Goal: Navigation & Orientation: Find specific page/section

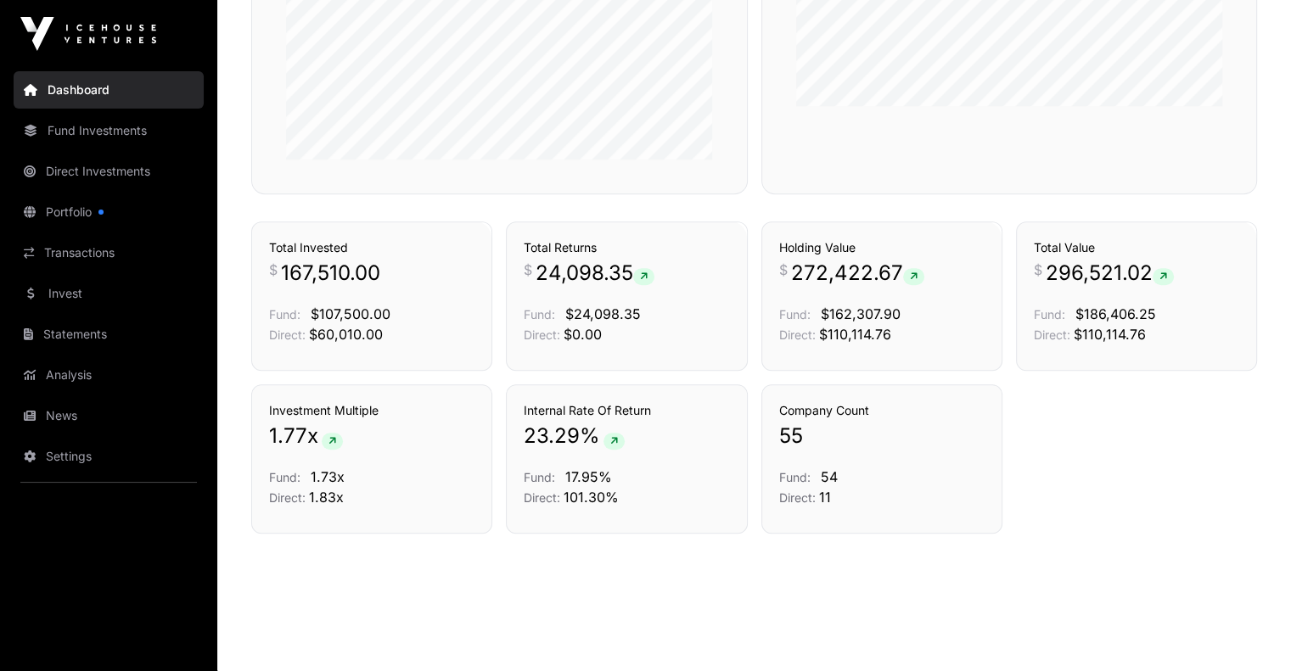
scroll to position [1120, 0]
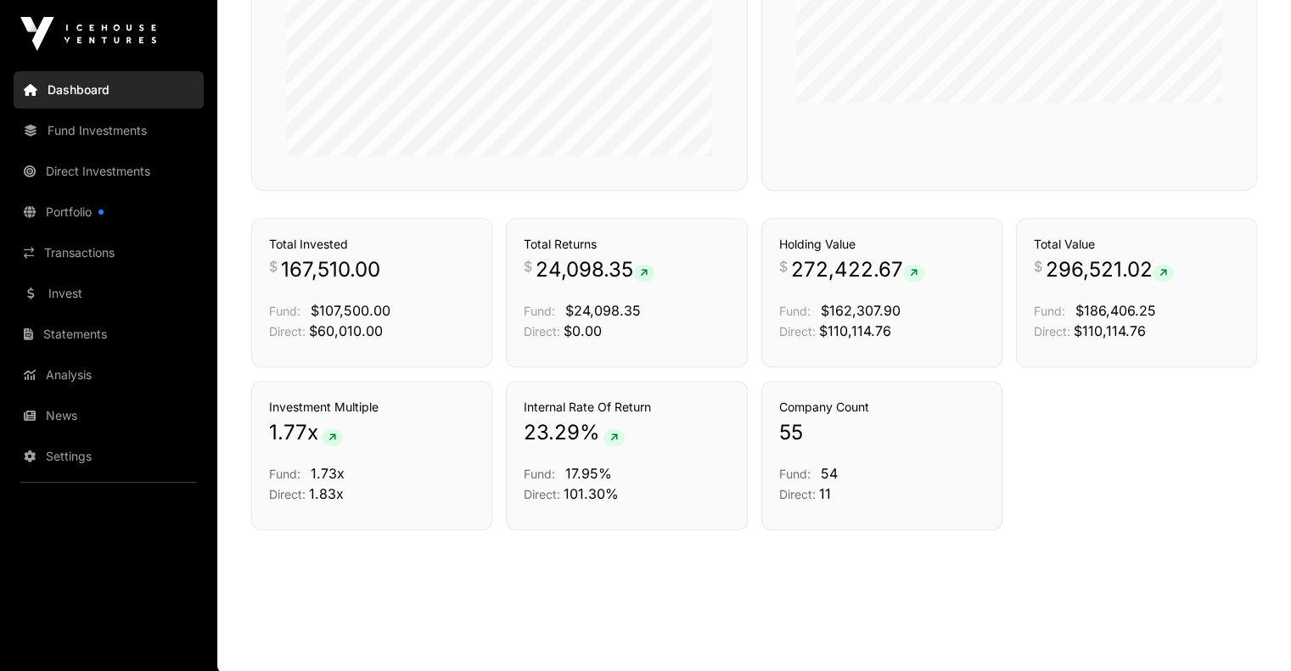
click at [63, 210] on link "Portfolio" at bounding box center [109, 211] width 190 height 37
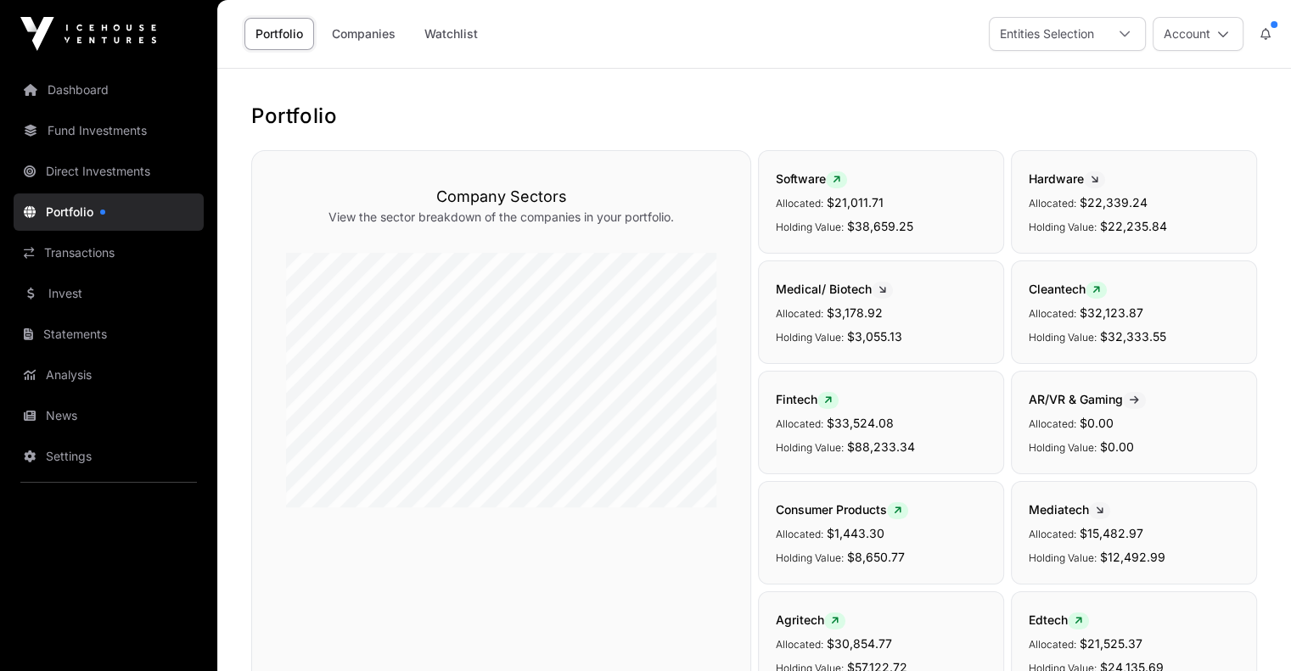
click at [361, 36] on link "Companies" at bounding box center [364, 34] width 86 height 32
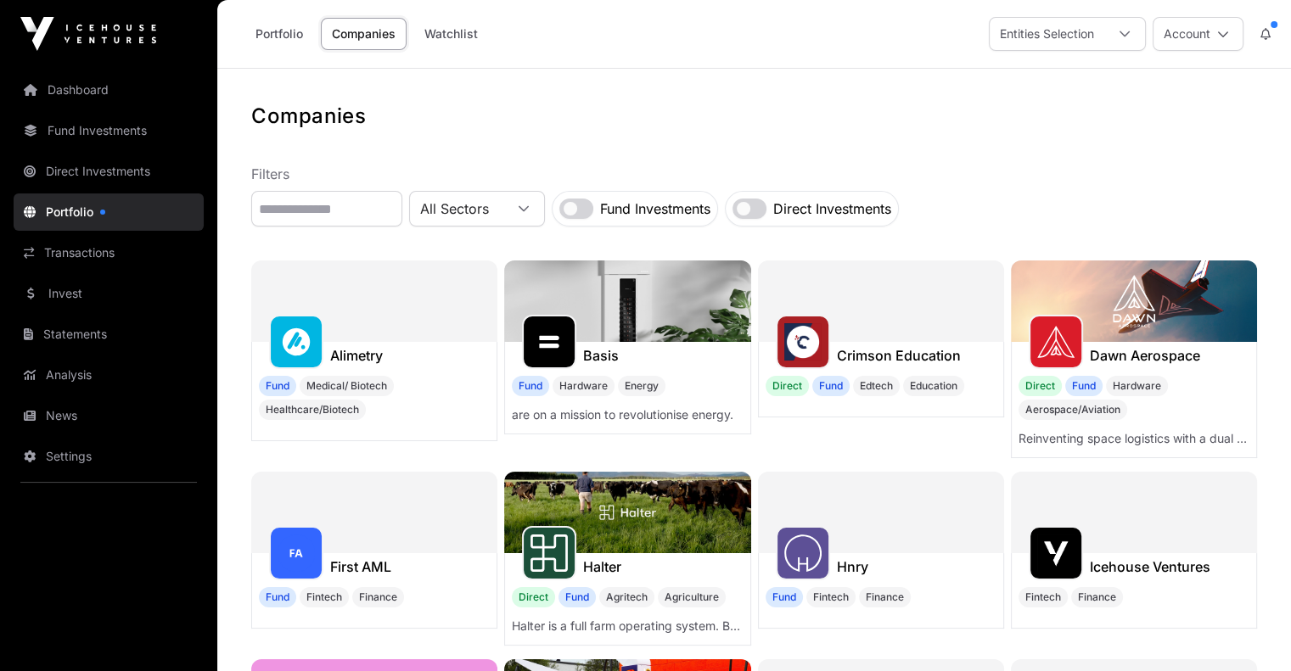
click at [279, 36] on link "Portfolio" at bounding box center [279, 34] width 70 height 32
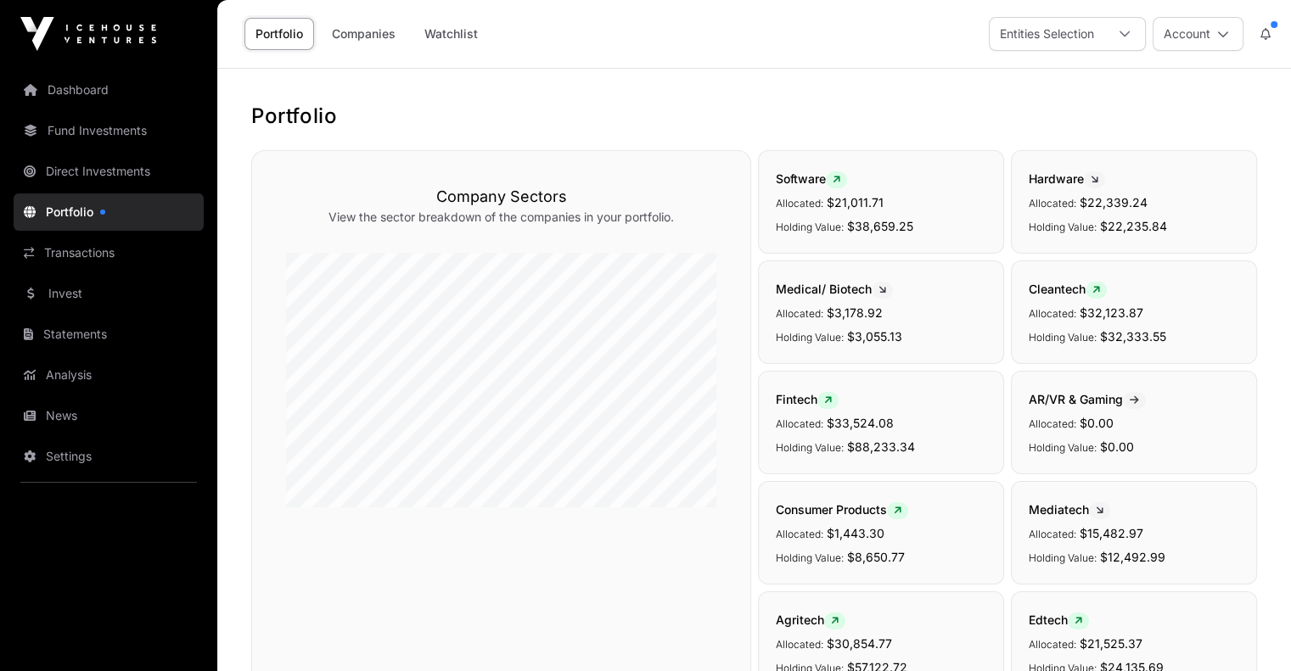
click at [81, 171] on link "Direct Investments" at bounding box center [109, 171] width 190 height 37
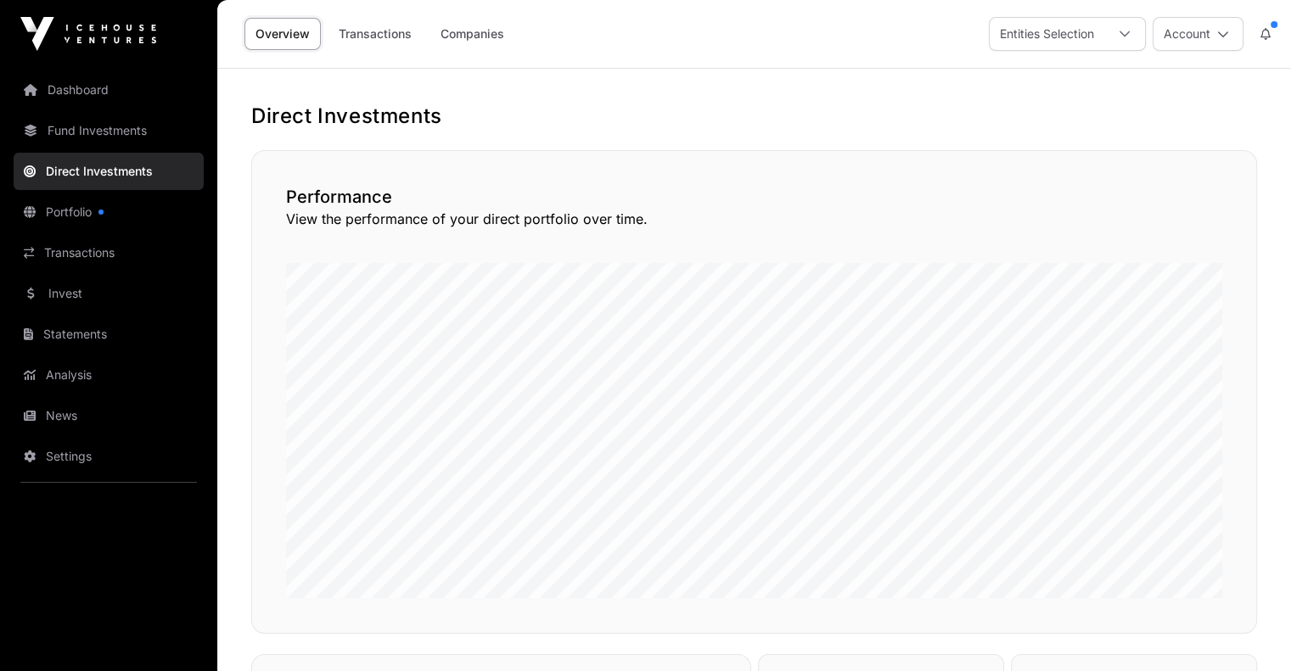
click at [479, 32] on link "Companies" at bounding box center [472, 34] width 86 height 32
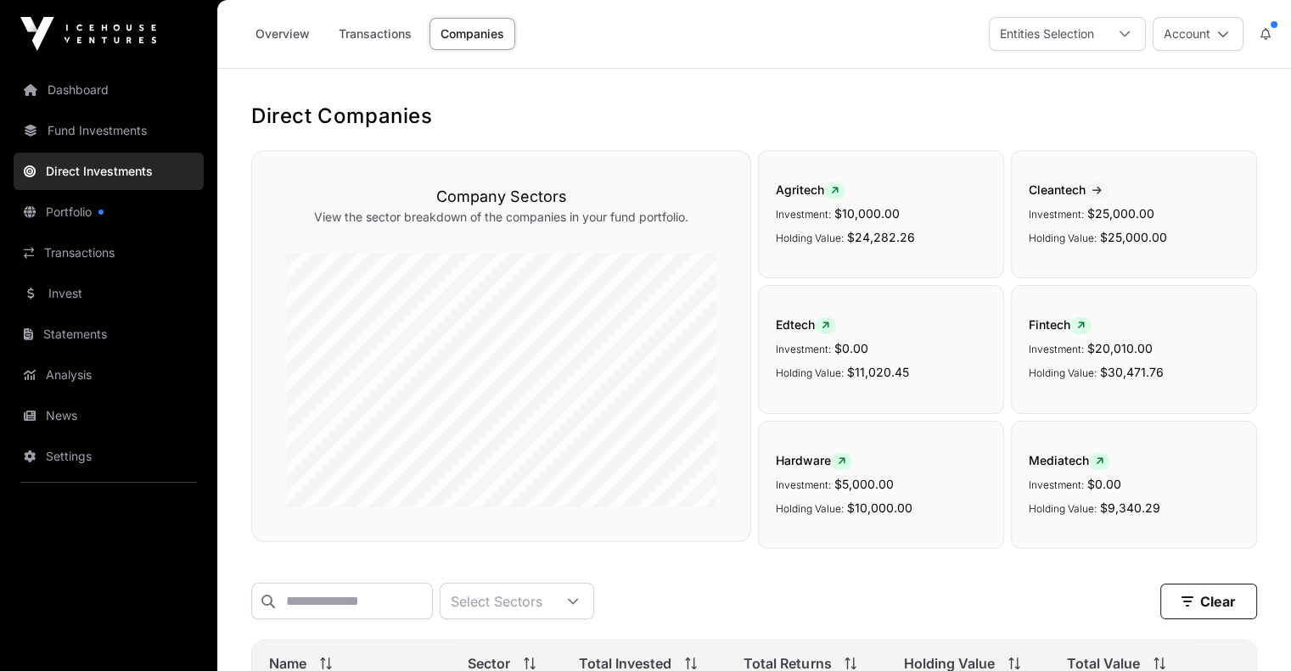
click at [371, 38] on link "Transactions" at bounding box center [375, 34] width 95 height 32
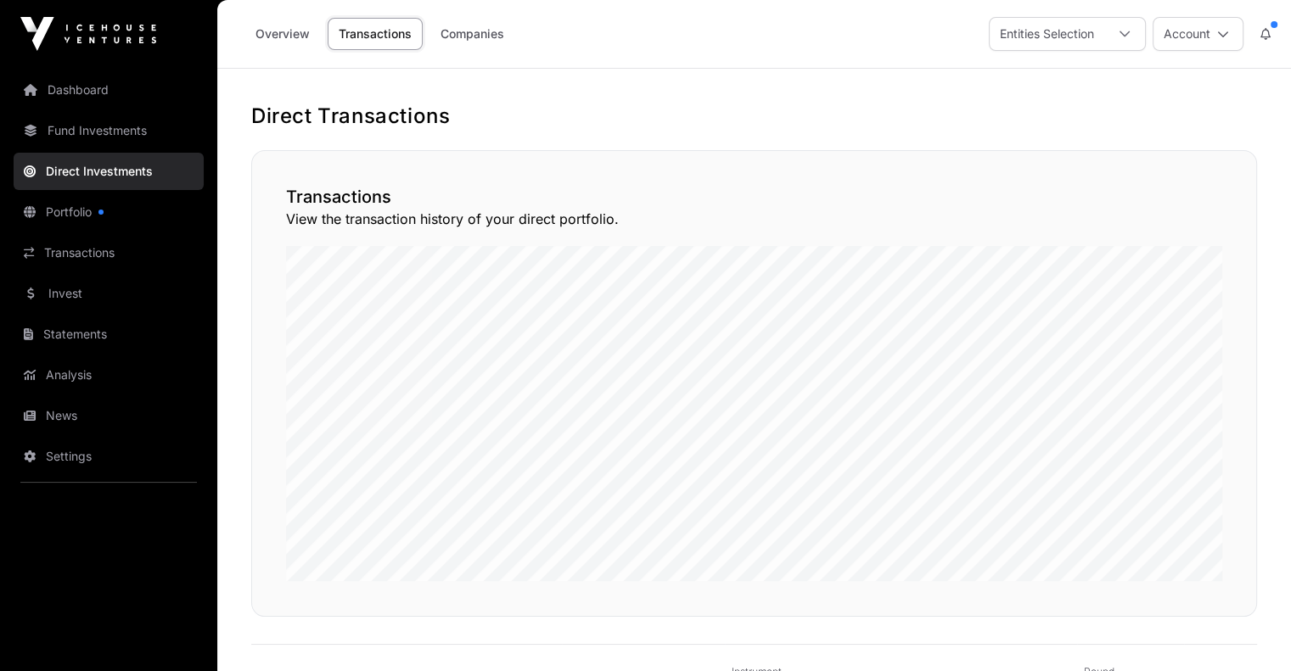
click at [462, 35] on link "Companies" at bounding box center [472, 34] width 86 height 32
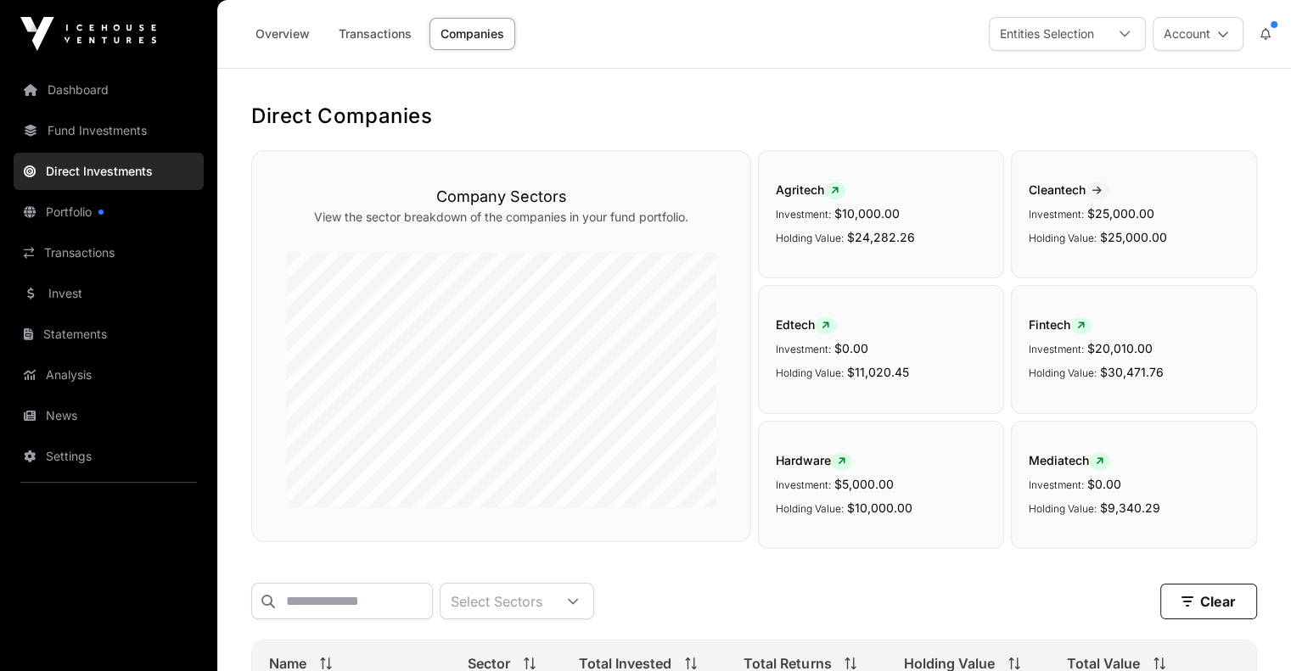
click at [1271, 23] on span at bounding box center [1273, 24] width 7 height 7
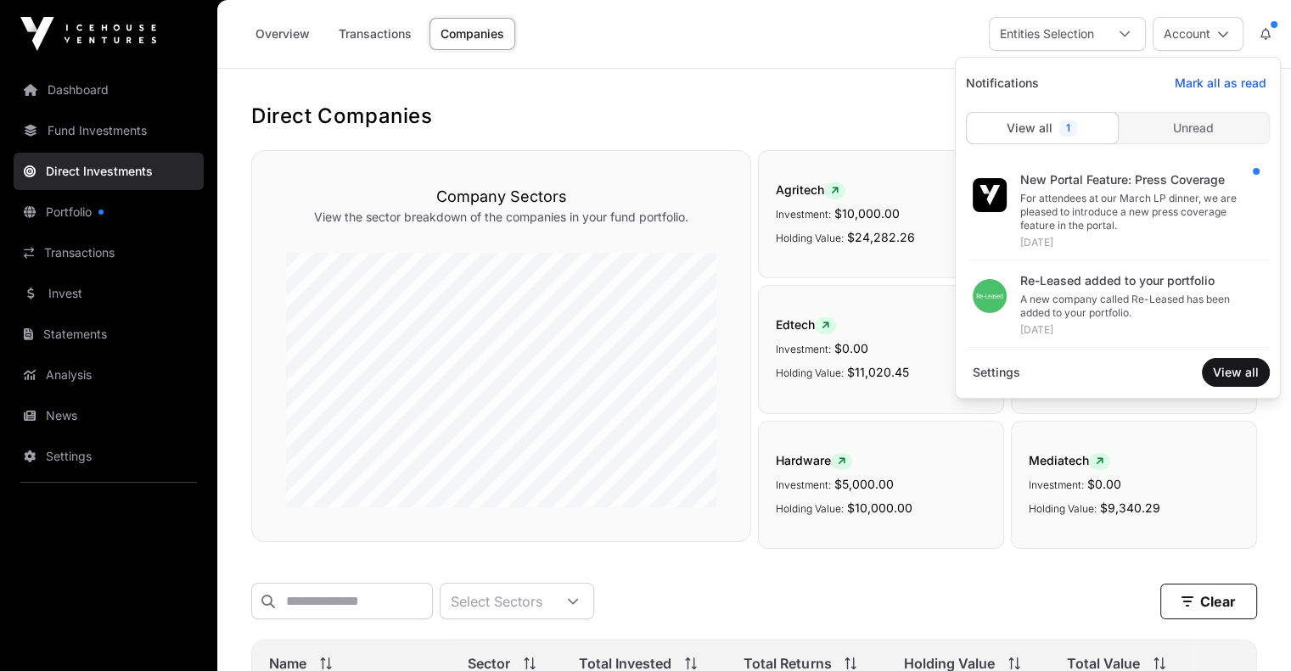
click at [1270, 23] on span at bounding box center [1273, 24] width 7 height 7
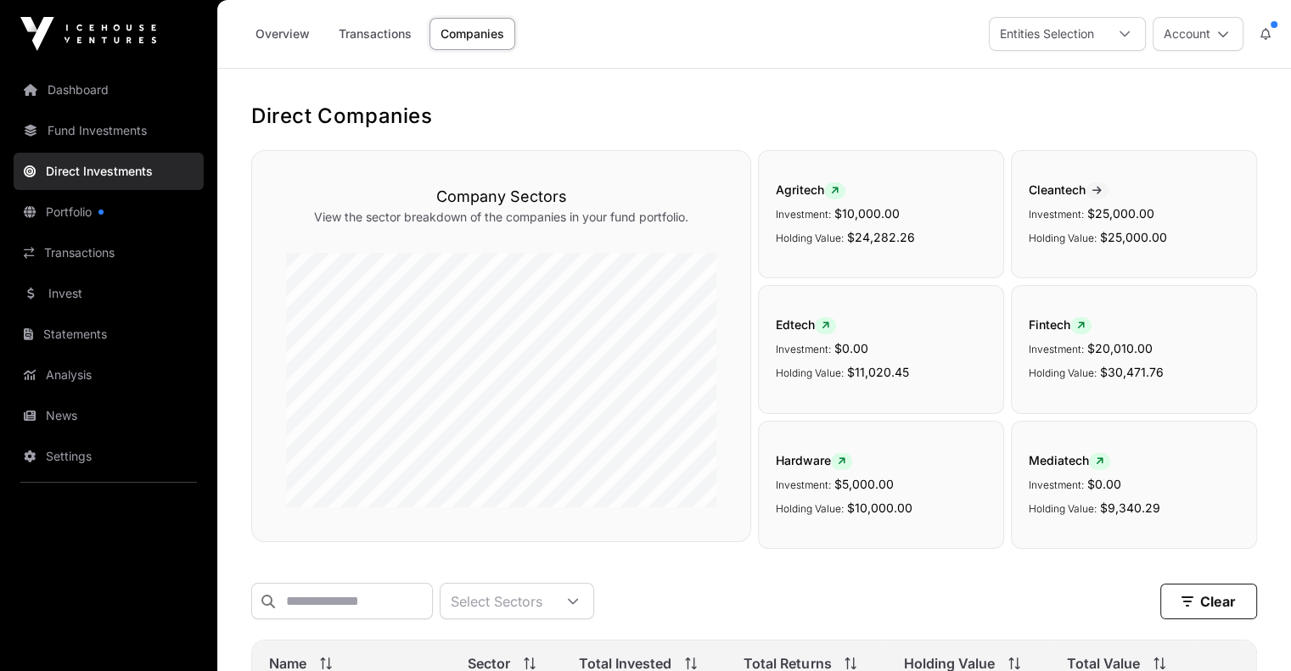
click at [1274, 21] on span at bounding box center [1273, 24] width 7 height 7
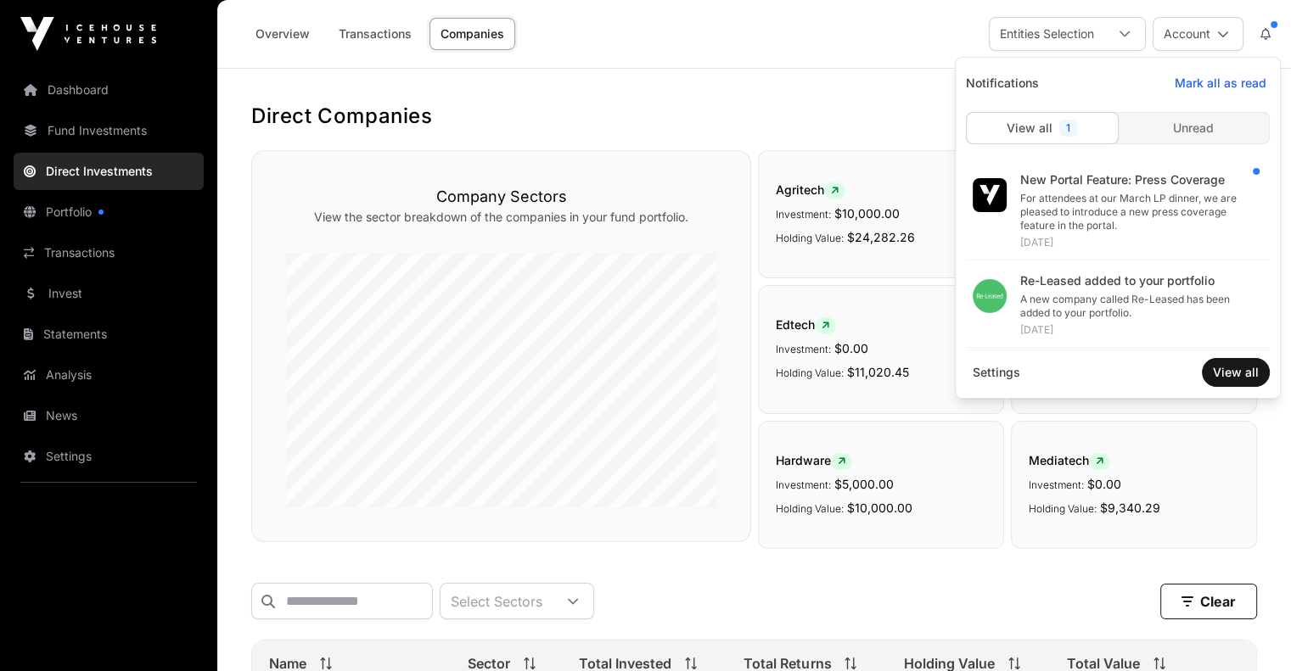
click at [1261, 36] on icon at bounding box center [1265, 34] width 10 height 12
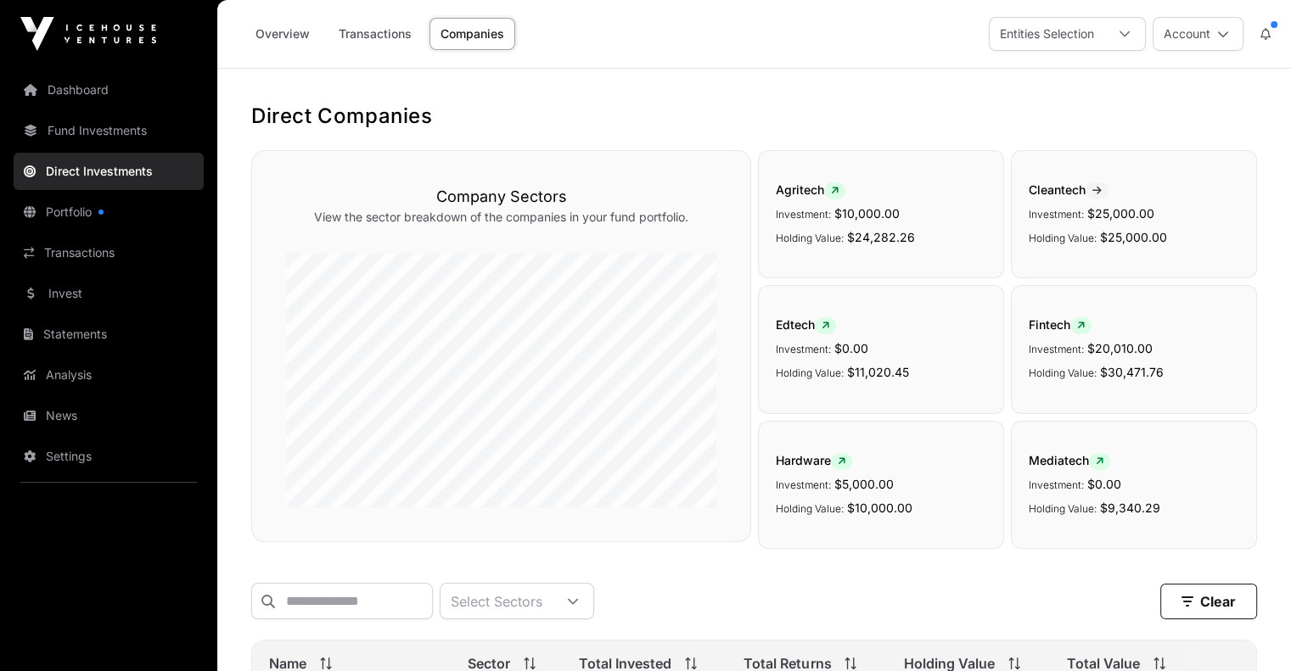
click at [1265, 33] on icon at bounding box center [1265, 34] width 10 height 12
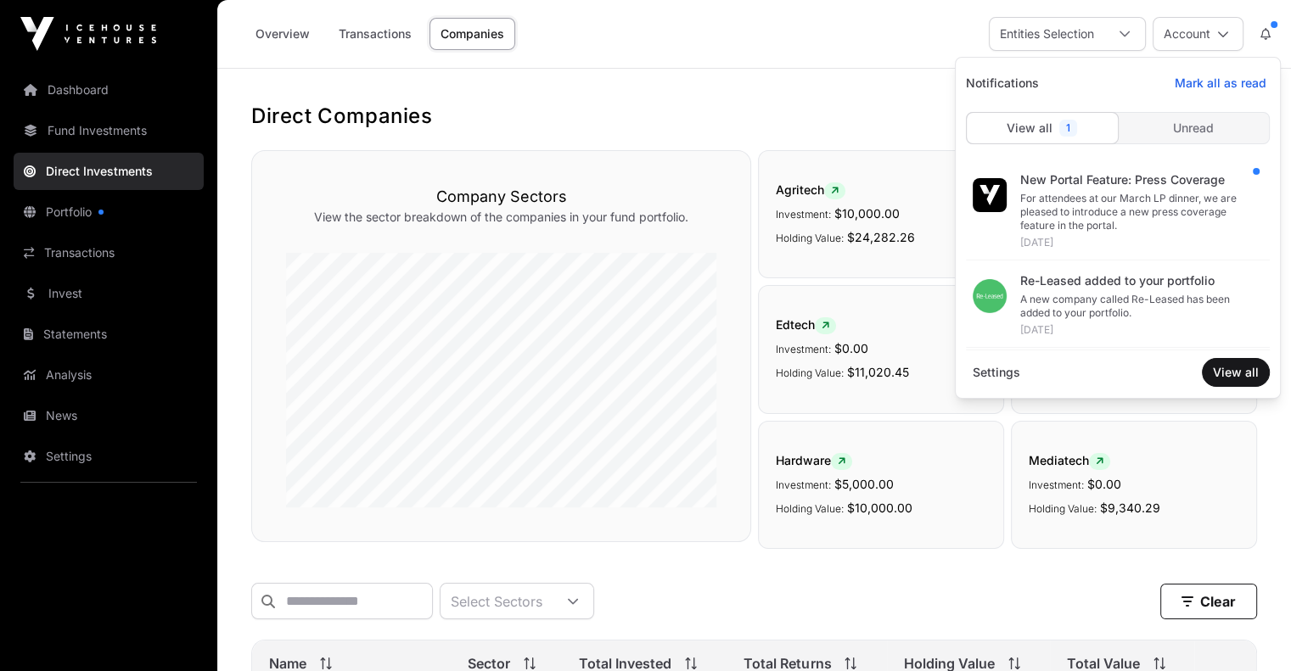
click at [1218, 31] on icon at bounding box center [1223, 34] width 12 height 12
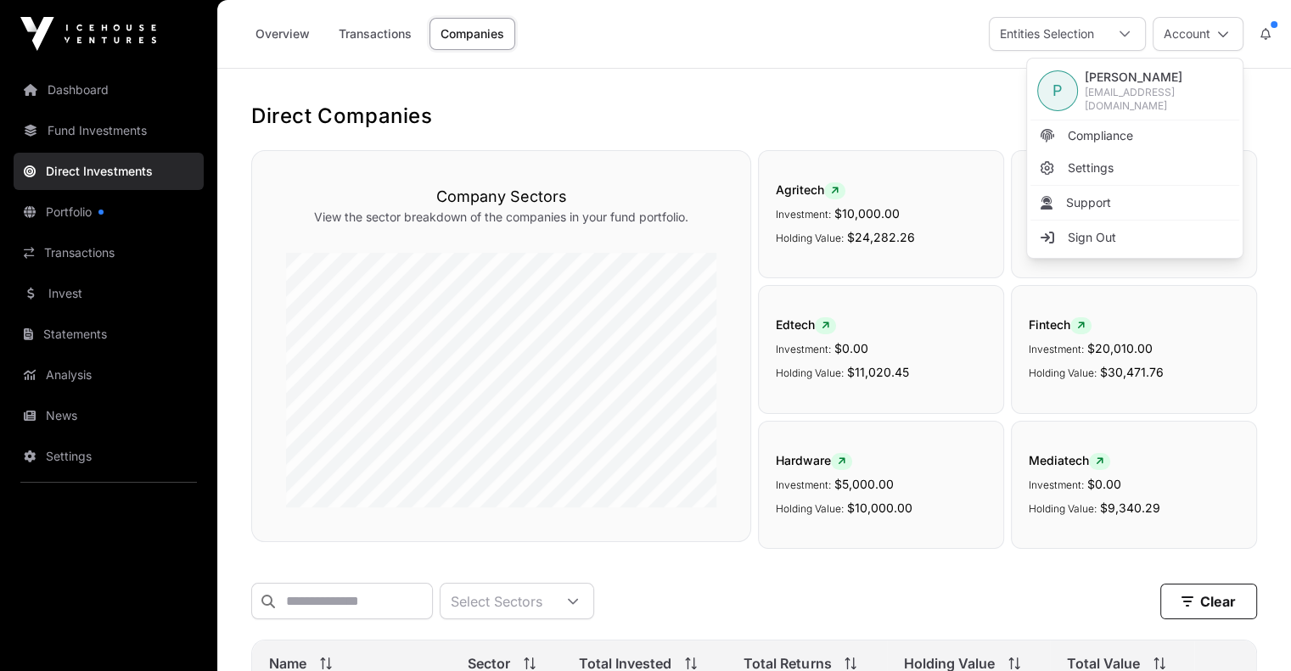
click at [1090, 232] on span "Sign Out" at bounding box center [1091, 237] width 48 height 17
